Goal: Information Seeking & Learning: Learn about a topic

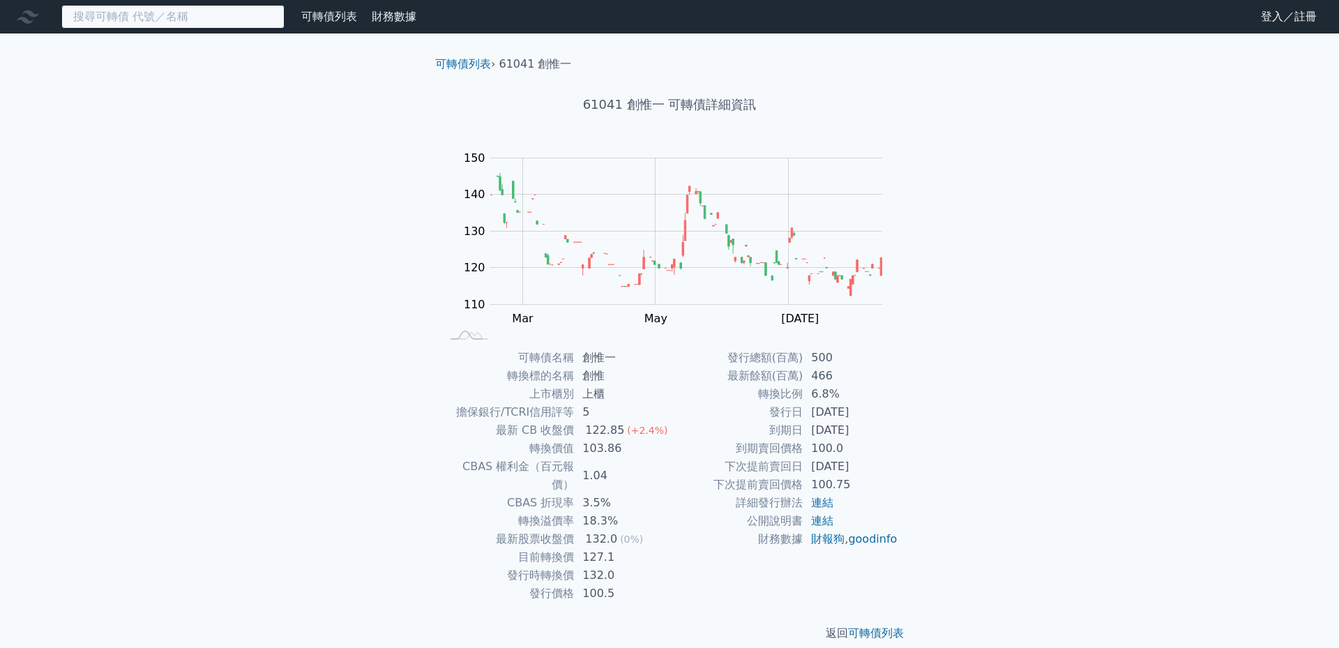
click at [156, 17] on input at bounding box center [172, 17] width 223 height 24
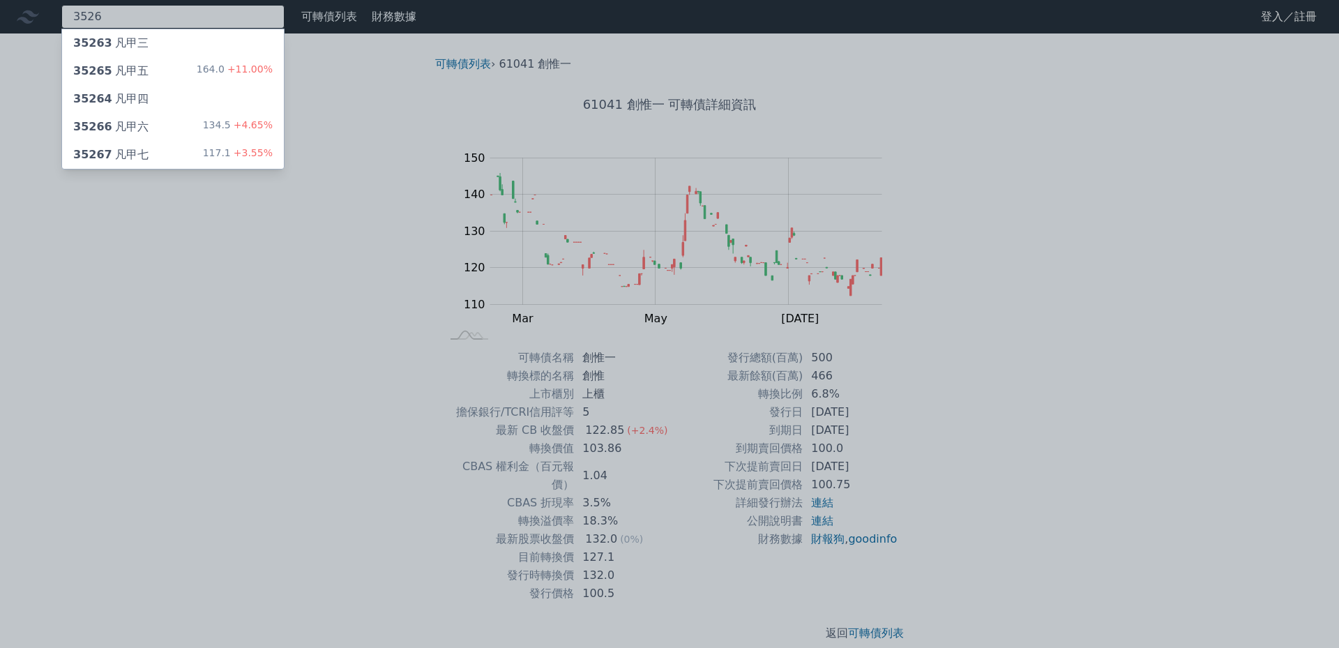
type input "3526"
click at [158, 43] on div "35263 凡甲三" at bounding box center [173, 43] width 222 height 28
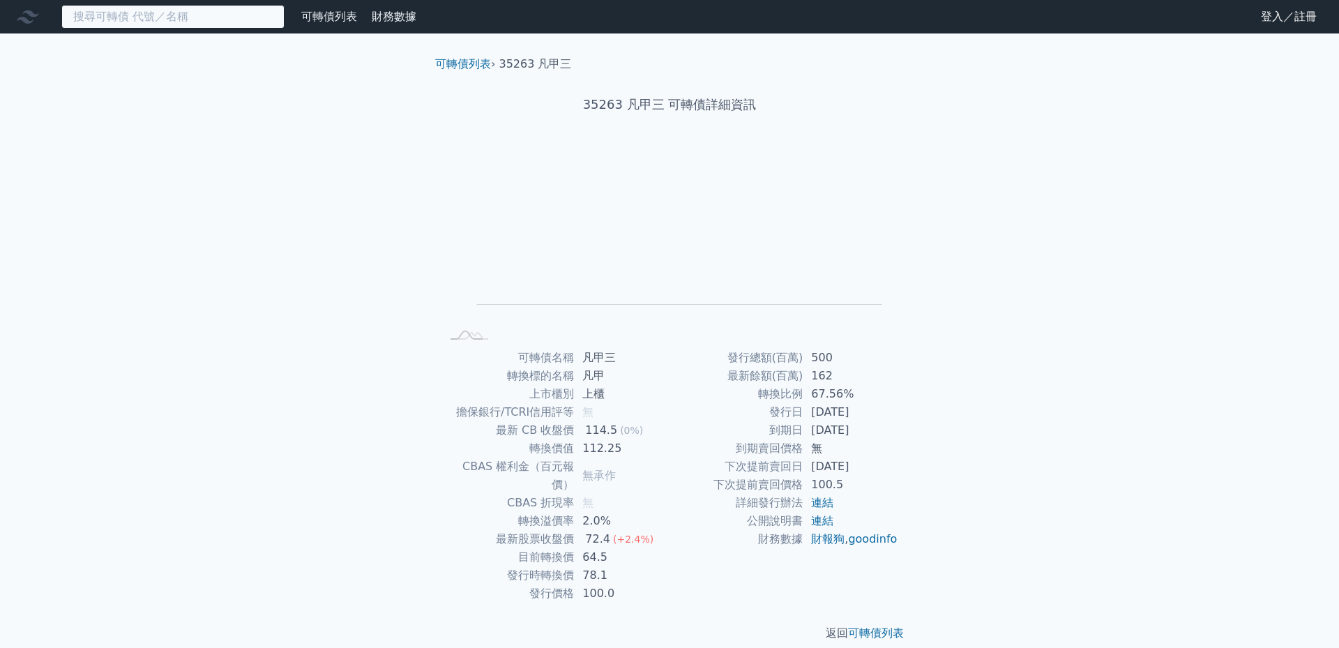
click at [113, 17] on input at bounding box center [172, 17] width 223 height 24
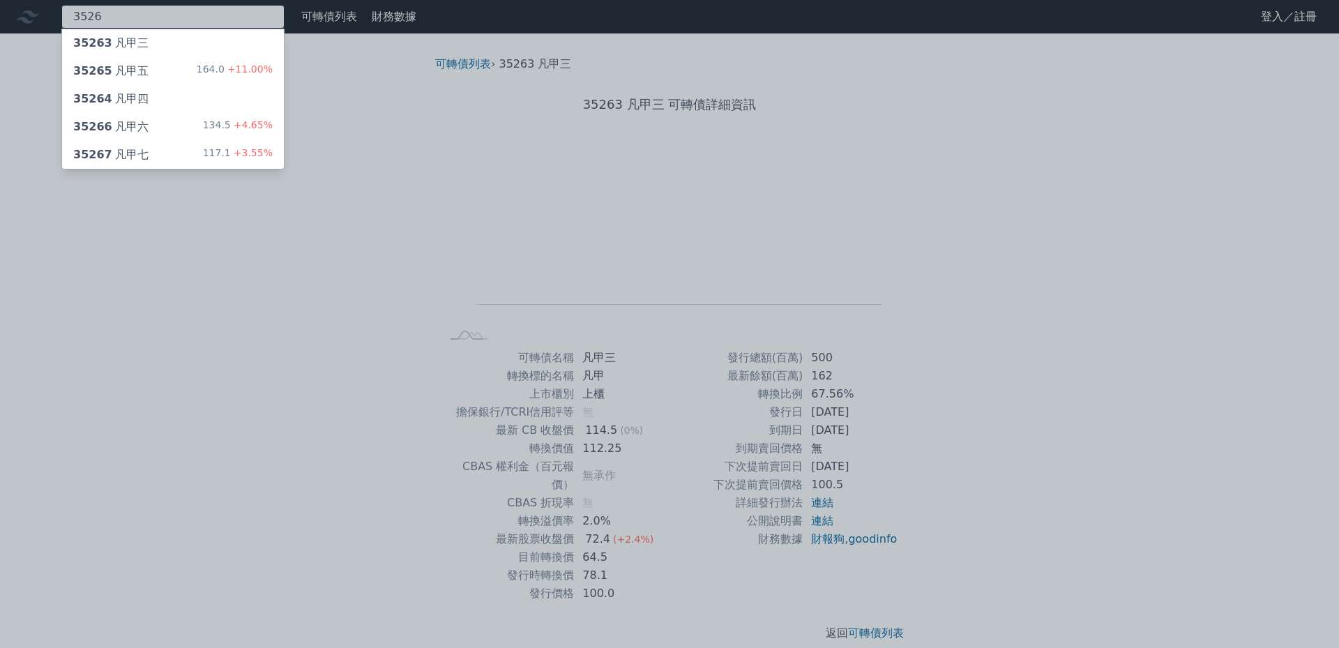
type input "3526"
click at [133, 154] on div "35267 凡甲七" at bounding box center [110, 154] width 75 height 17
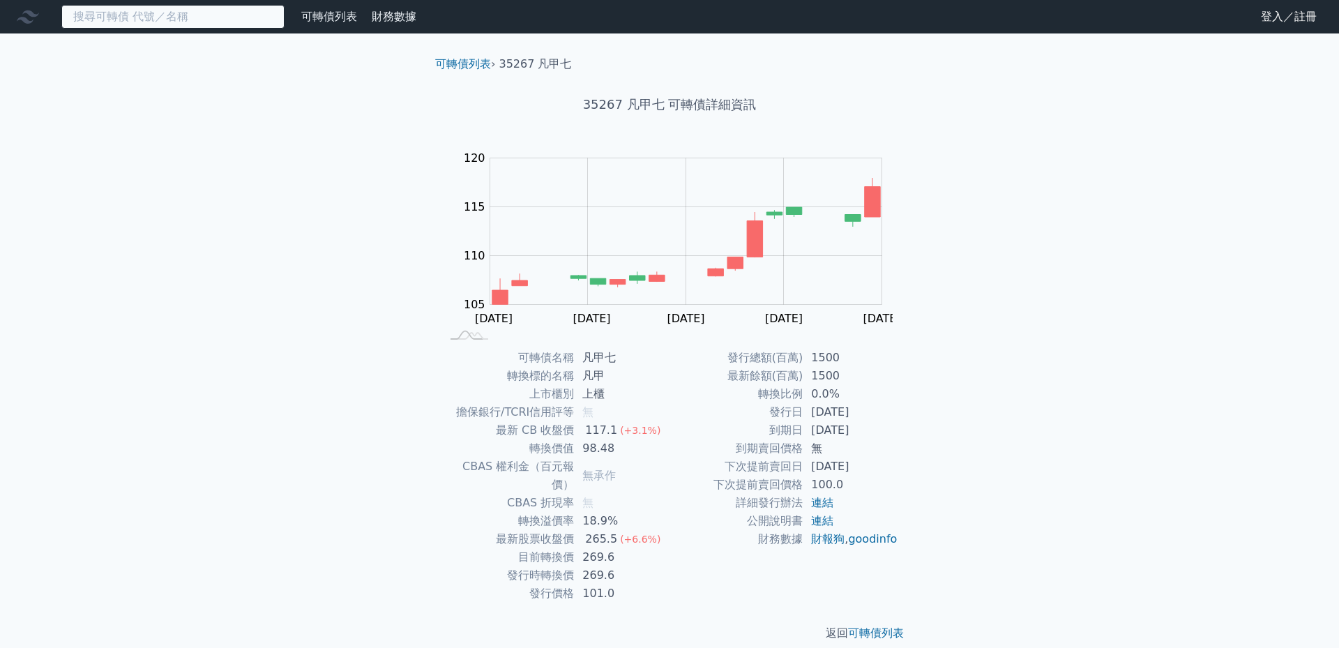
click at [186, 11] on input at bounding box center [172, 17] width 223 height 24
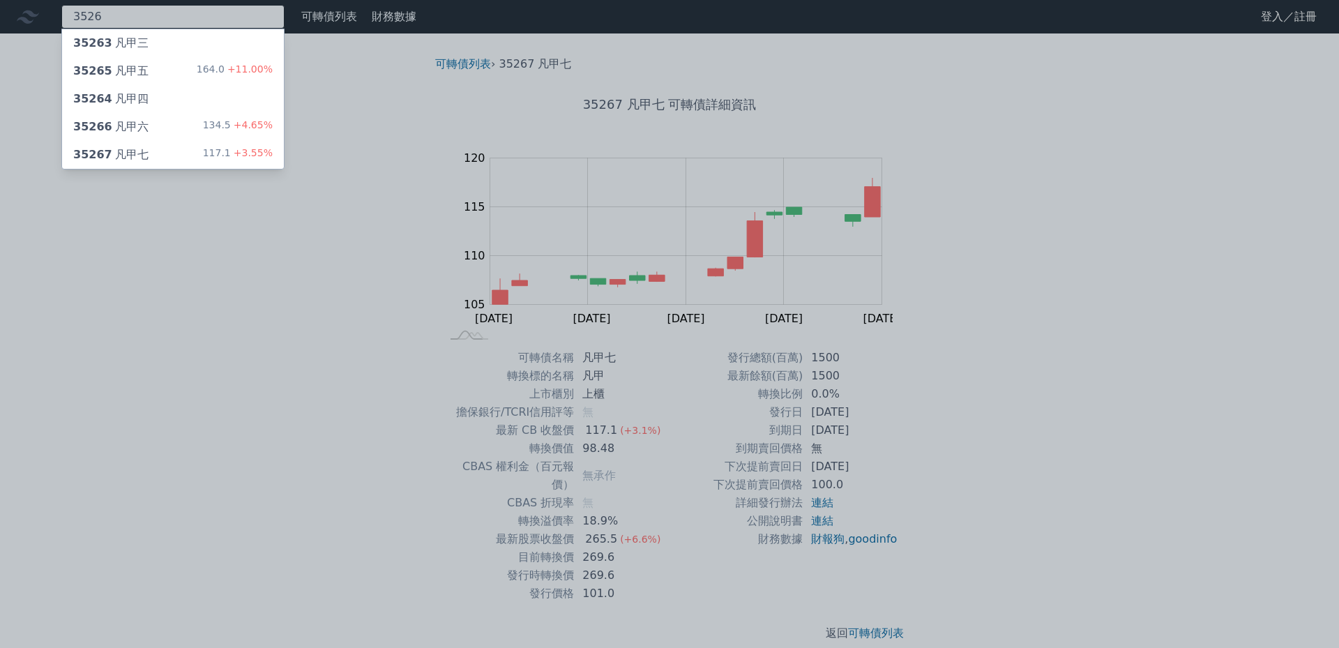
type input "3526"
click at [157, 128] on div "35266 凡甲六 134.5 +4.65%" at bounding box center [173, 127] width 222 height 28
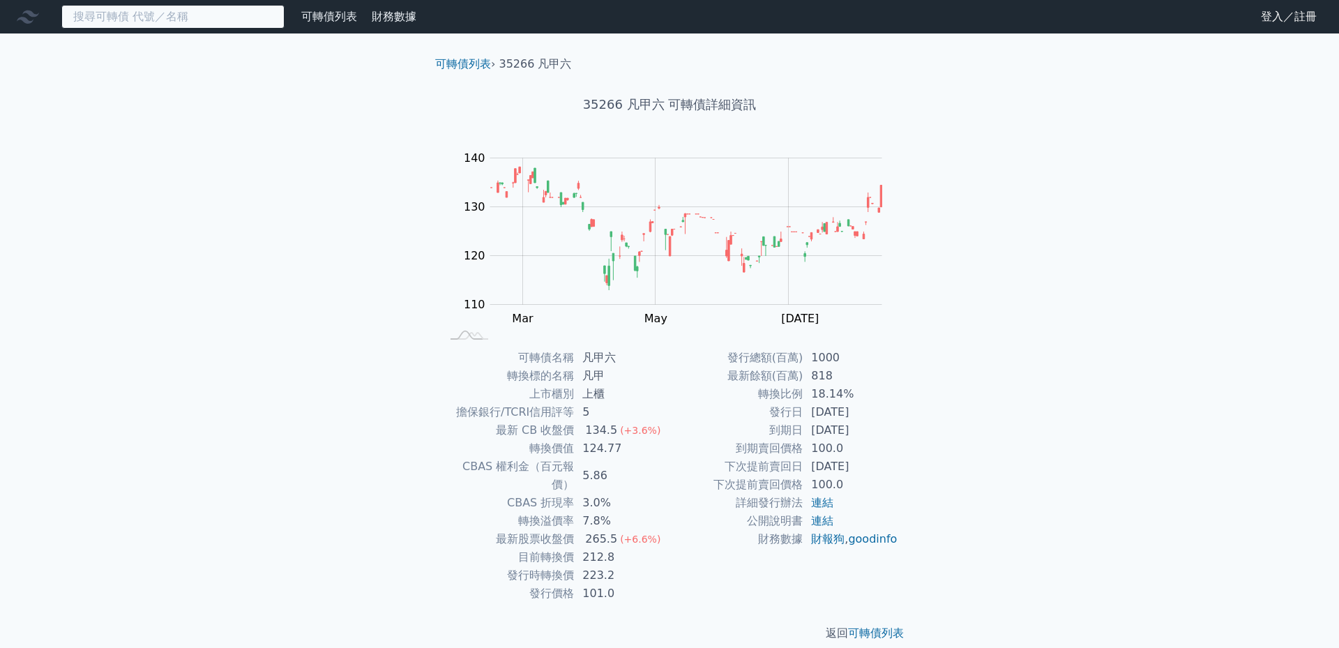
click at [229, 19] on input at bounding box center [172, 17] width 223 height 24
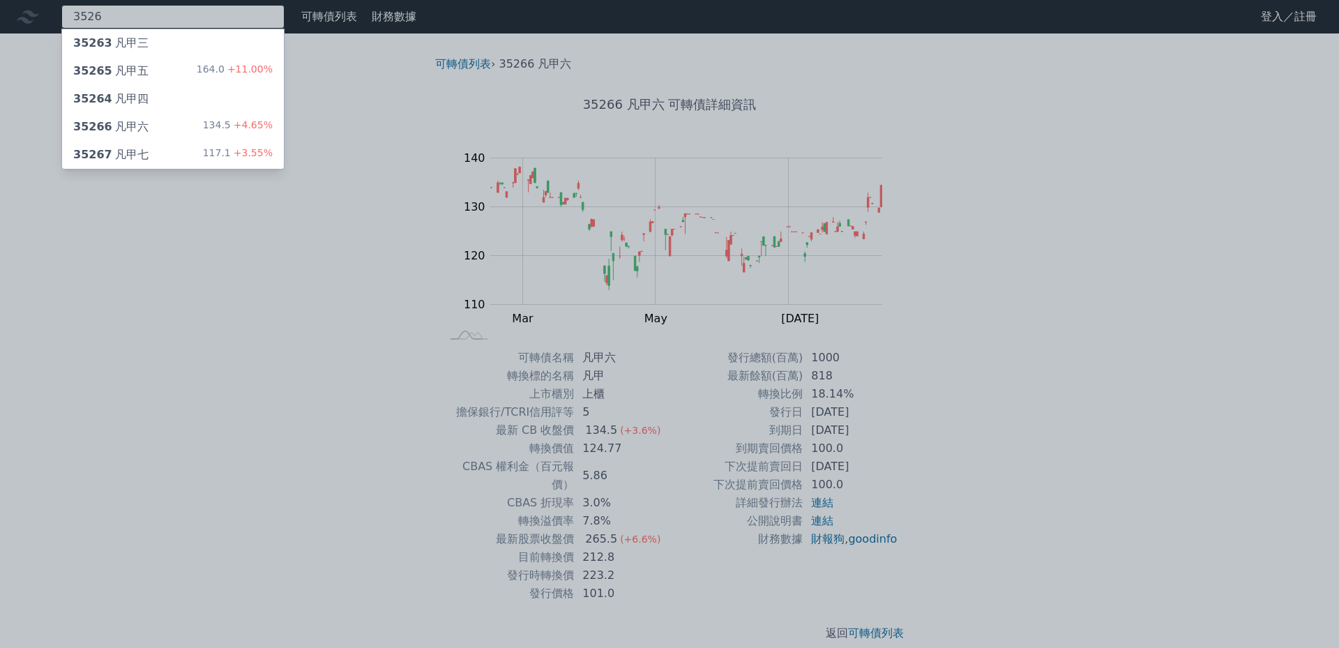
type input "3526"
click at [156, 79] on div "35265 凡甲五 164.0 +11.00%" at bounding box center [173, 71] width 222 height 28
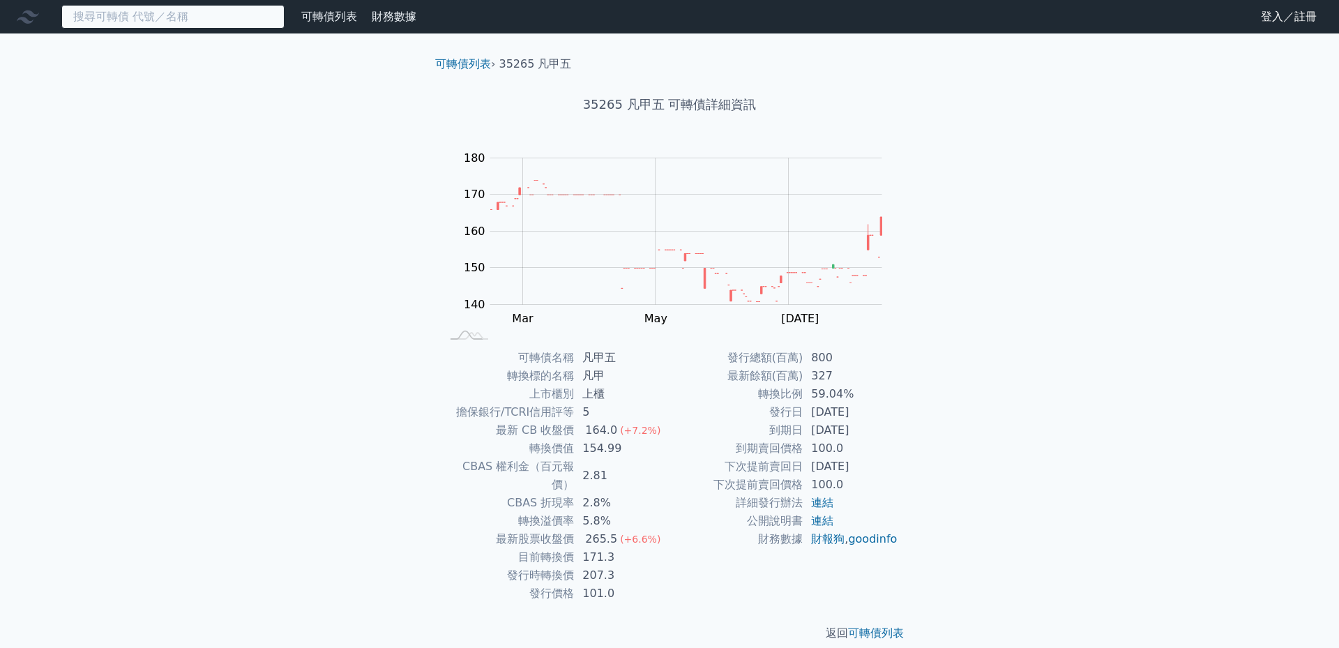
click at [135, 19] on input at bounding box center [172, 17] width 223 height 24
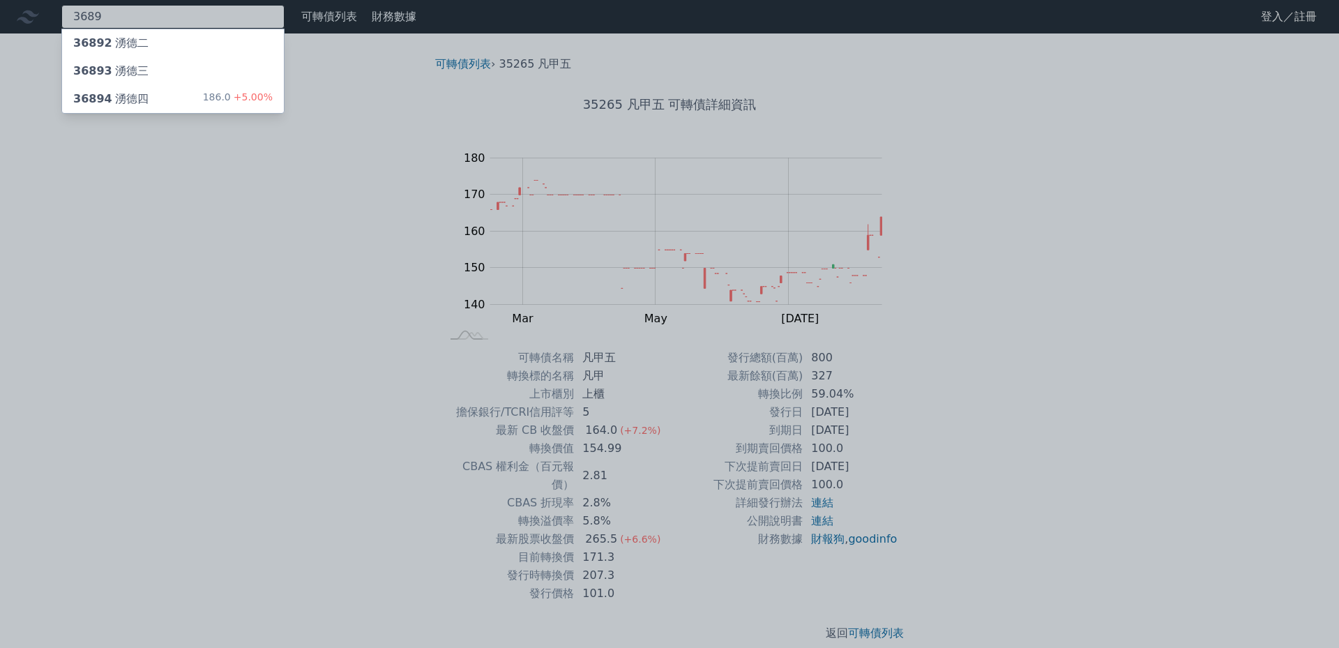
type input "3689"
click at [148, 101] on div "36894 湧德四 186.0 +5.00%" at bounding box center [173, 99] width 222 height 28
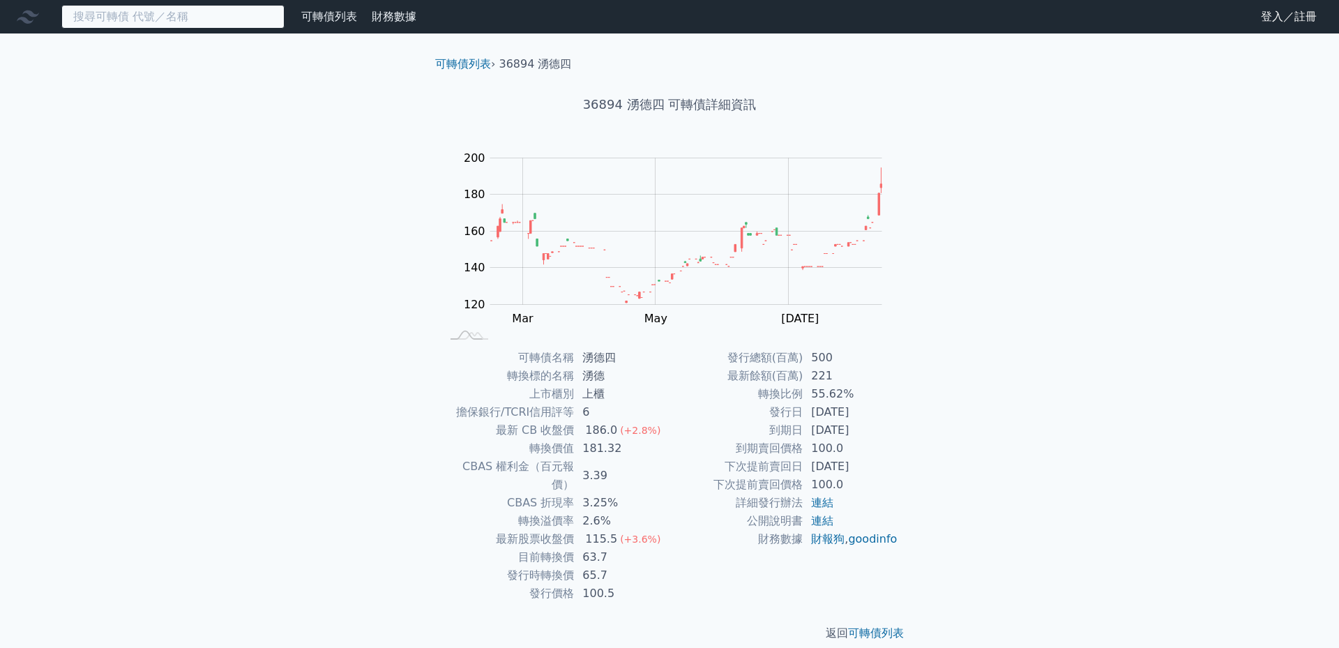
click at [179, 25] on input at bounding box center [172, 17] width 223 height 24
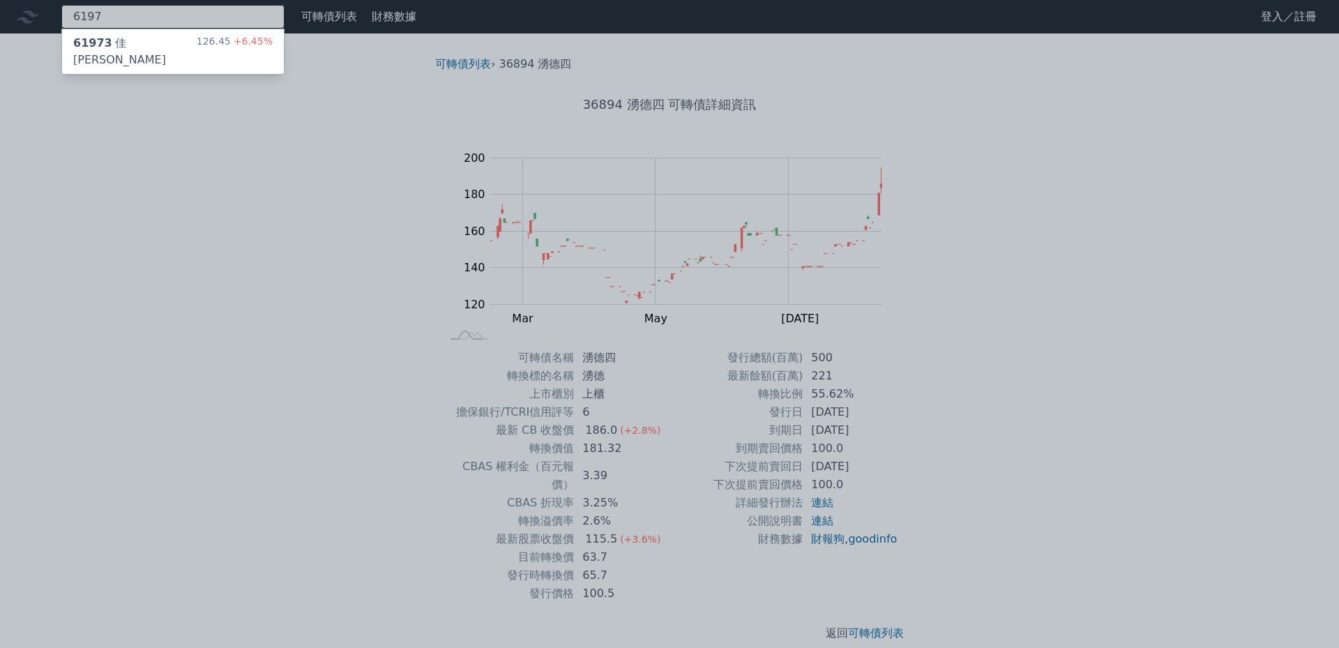
type input "6197"
click at [168, 54] on div "61973 佳必琪三 126.45 +6.45%" at bounding box center [173, 51] width 222 height 45
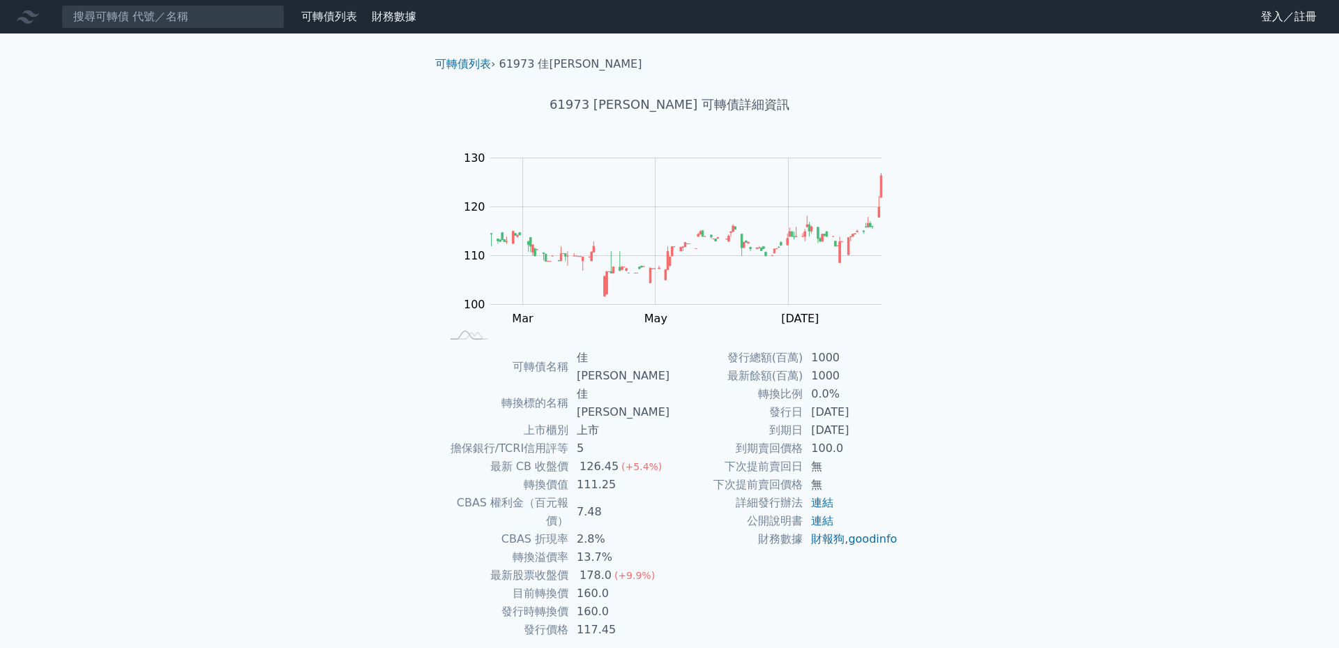
click at [176, 31] on nav "可轉債列表 財務數據 可轉債列表 財務數據 登入／註冊 登入／註冊" at bounding box center [669, 16] width 1339 height 33
click at [180, 16] on input at bounding box center [172, 17] width 223 height 24
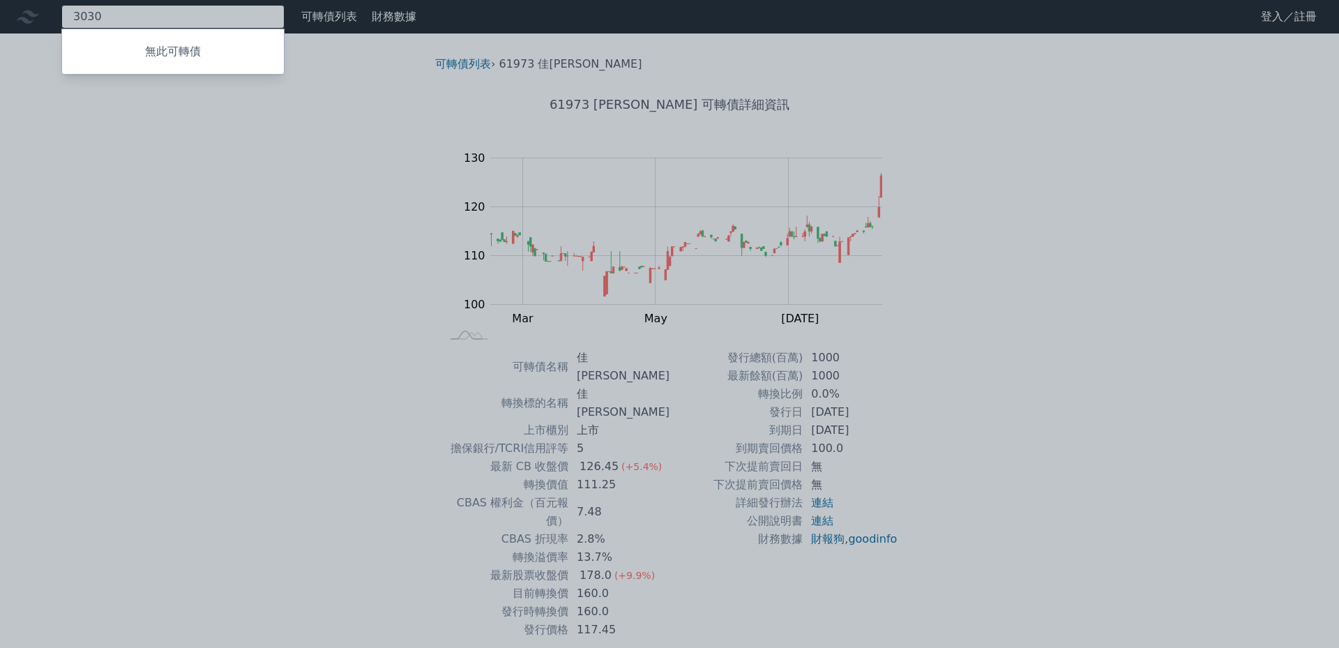
type input "3030"
